Goal: Find specific page/section: Find specific page/section

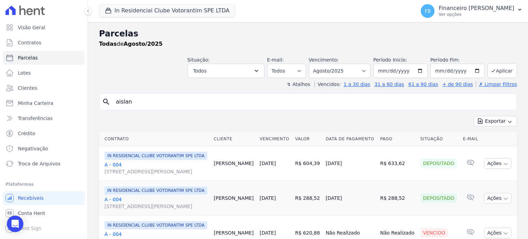
select select
drag, startPoint x: 136, startPoint y: 104, endPoint x: 8, endPoint y: 96, distance: 127.8
click at [8, 96] on div "Visão Geral Contratos [GEOGRAPHIC_DATA] Lotes Clientes Minha Carteira Transferê…" at bounding box center [264, 119] width 528 height 239
type input "andre"
select select
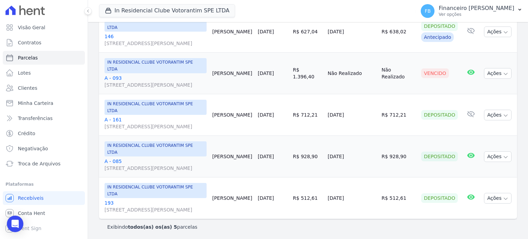
scroll to position [3, 0]
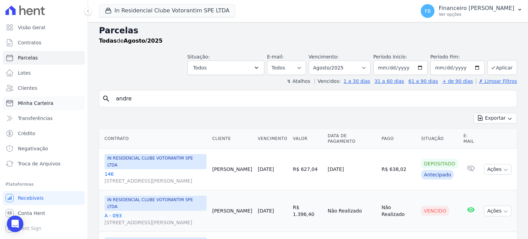
drag, startPoint x: 133, startPoint y: 102, endPoint x: 13, endPoint y: 103, distance: 120.6
click at [13, 103] on div "Visão Geral Contratos [GEOGRAPHIC_DATA] Lotes Clientes Minha Carteira Transferê…" at bounding box center [264, 119] width 528 height 239
type input "luana"
select select
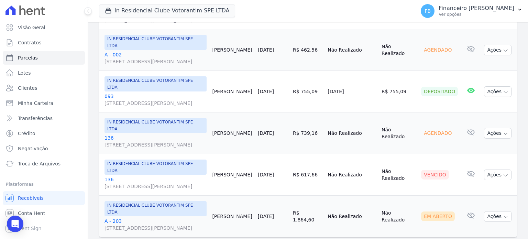
scroll to position [172, 0]
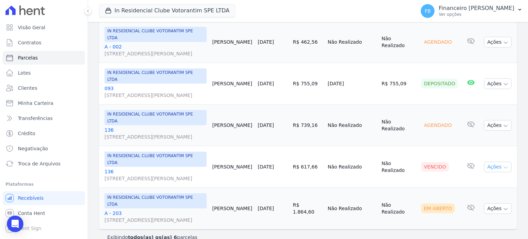
click at [503, 166] on button "Ações" at bounding box center [497, 167] width 27 height 11
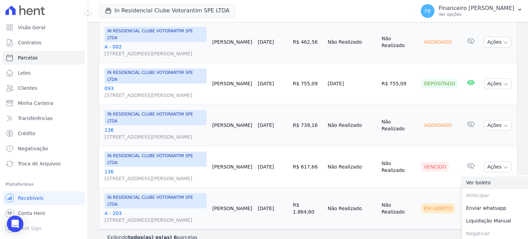
click at [488, 184] on link "Ver boleto" at bounding box center [495, 182] width 66 height 13
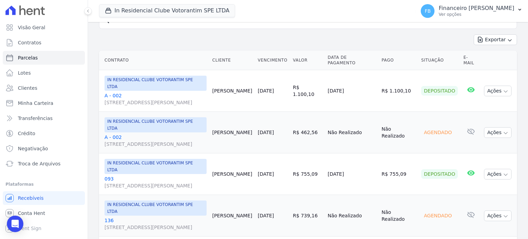
scroll to position [0, 0]
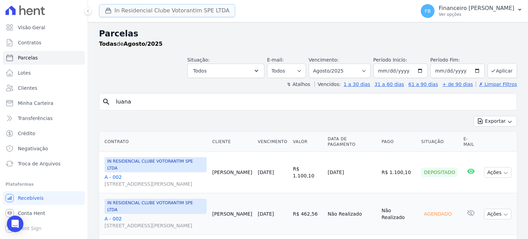
click at [209, 10] on button "In Residencial Clube Votorantim SPE LTDA" at bounding box center [167, 10] width 136 height 13
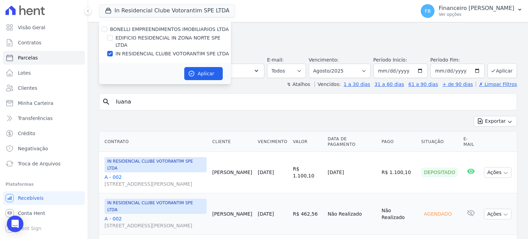
click at [114, 50] on div "IN RESIDENCIAL CLUBE VOTORANTIM SPE LTDA" at bounding box center [165, 53] width 132 height 7
click at [110, 51] on input "IN RESIDENCIAL CLUBE VOTORANTIM SPE LTDA" at bounding box center [109, 53] width 5 height 5
checkbox input "false"
click at [110, 37] on input "EDIFICIO RESIDENCIAL IN ZONA NORTE SPE LTDA" at bounding box center [109, 37] width 5 height 5
checkbox input "true"
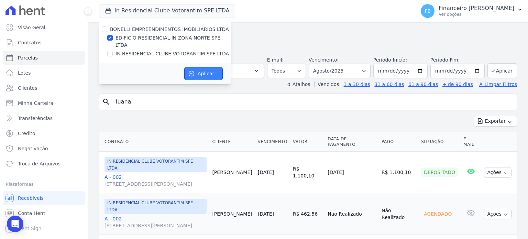
click at [200, 67] on button "Aplicar" at bounding box center [203, 73] width 38 height 13
select select
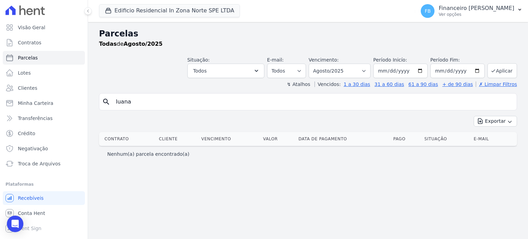
drag, startPoint x: 76, startPoint y: 92, endPoint x: 0, endPoint y: 92, distance: 76.0
click at [0, 92] on div "Visão Geral Contratos [GEOGRAPHIC_DATA] Lotes Clientes Minha Carteira Transferê…" at bounding box center [264, 119] width 528 height 239
type input "andre"
select select
